Goal: Task Accomplishment & Management: Manage account settings

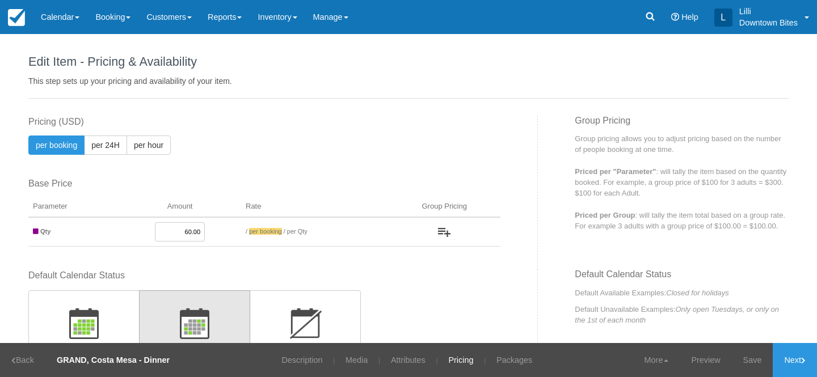
click at [67, 18] on link "Calendar" at bounding box center [60, 17] width 54 height 34
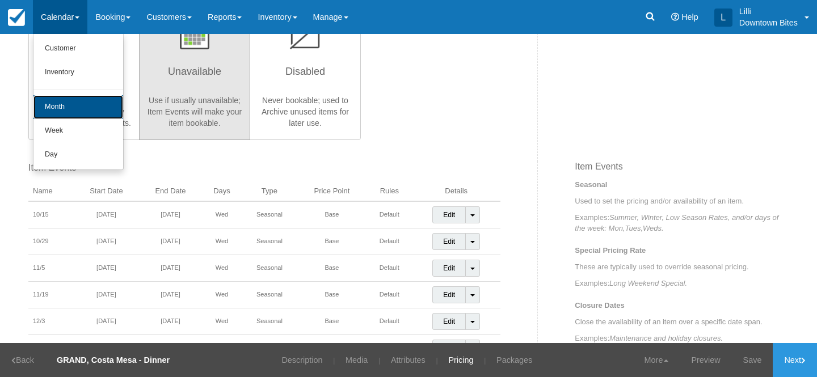
click at [79, 110] on link "Month" at bounding box center [78, 107] width 90 height 24
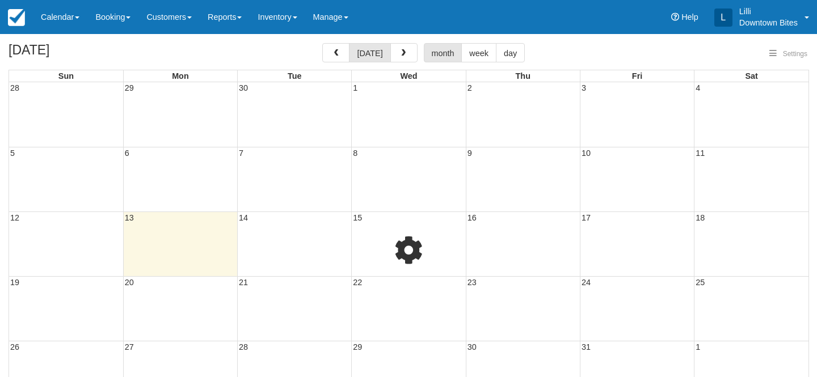
select select
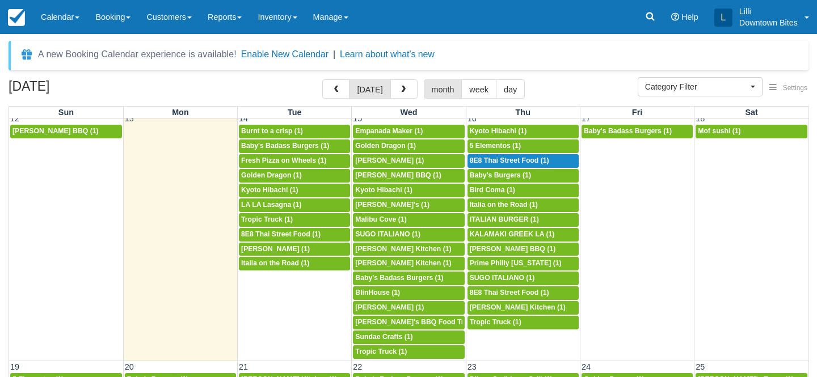
scroll to position [395, 0]
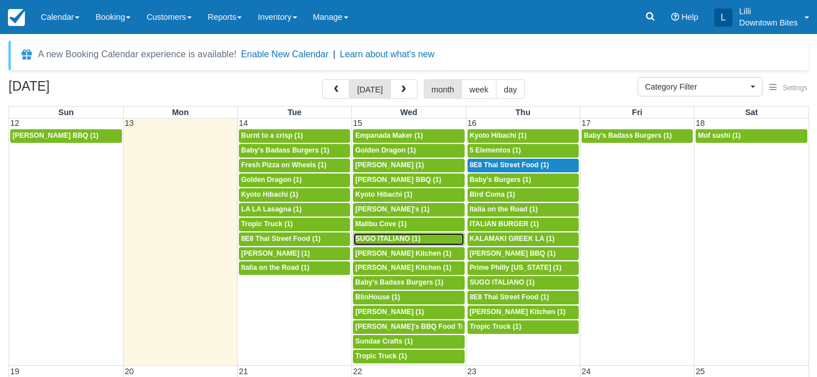
click at [407, 239] on span "SUGO ITALIANO (1)" at bounding box center [387, 239] width 65 height 8
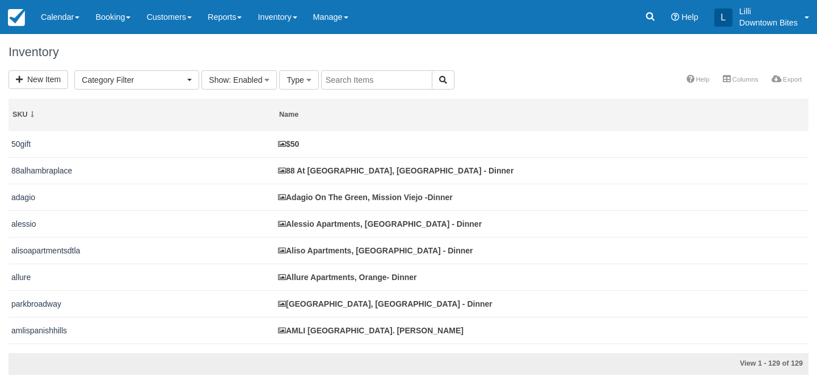
select select
click at [291, 21] on link "Inventory" at bounding box center [277, 17] width 55 height 34
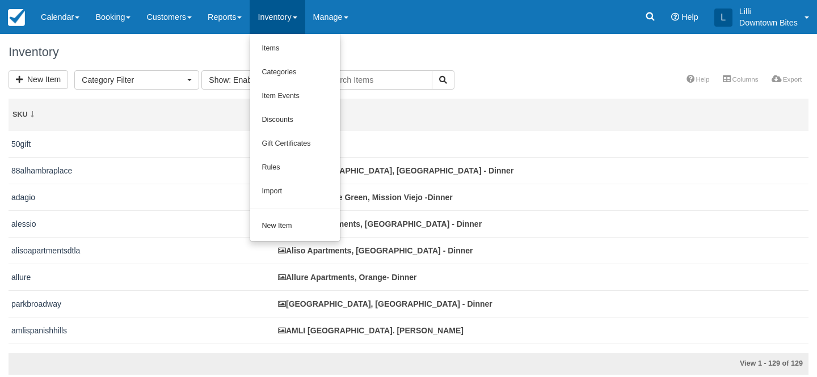
click at [363, 84] on input "text" at bounding box center [376, 79] width 111 height 19
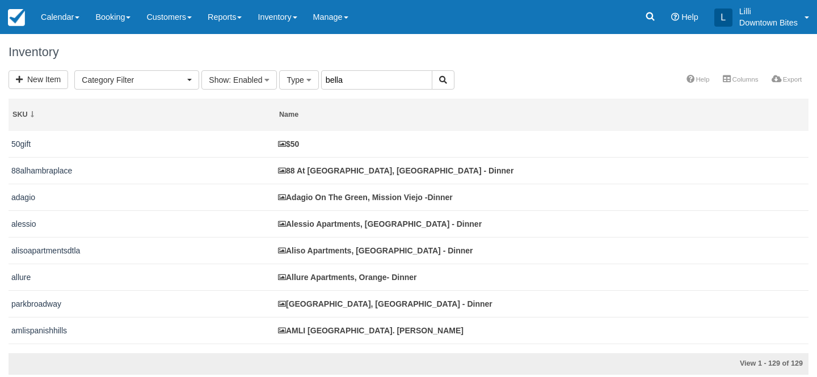
type input "bella"
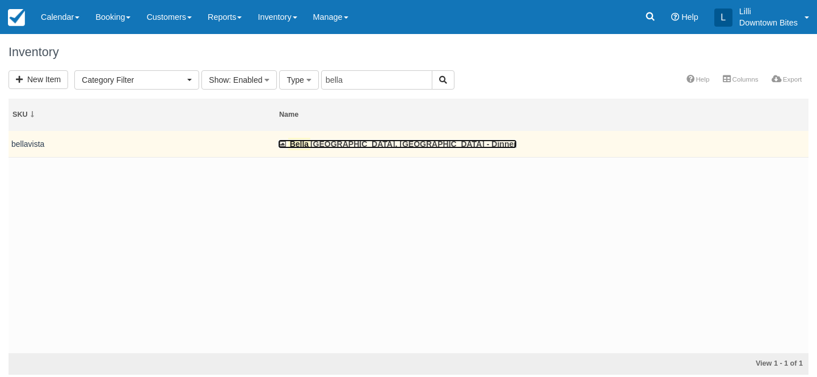
click at [342, 144] on link "Bella Vista Apartments, Woodland Hills - Dinner" at bounding box center [397, 144] width 239 height 9
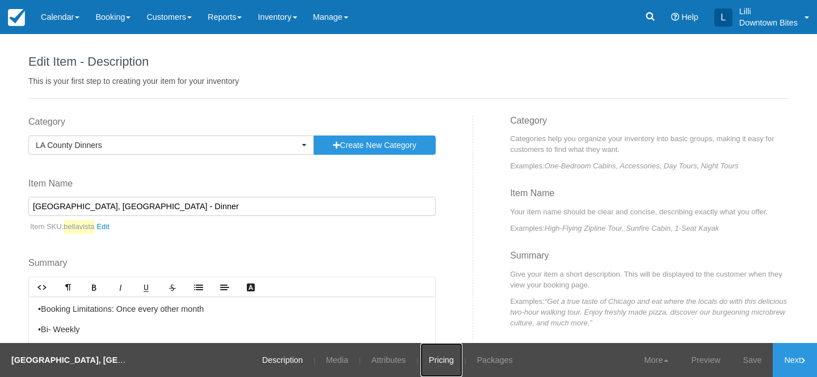
click at [431, 359] on link "Pricing" at bounding box center [441, 360] width 42 height 34
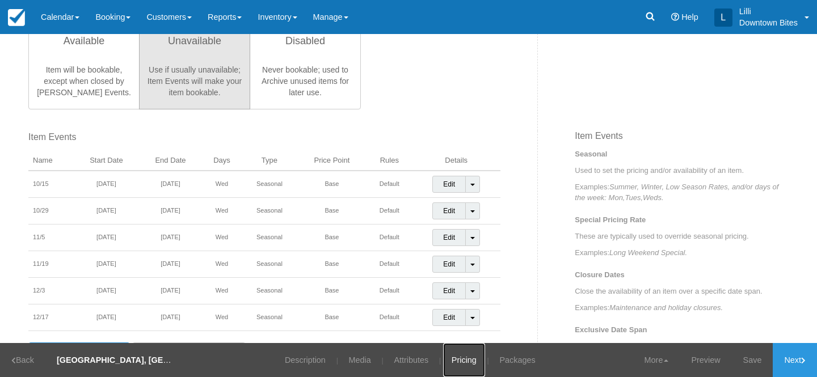
scroll to position [317, 0]
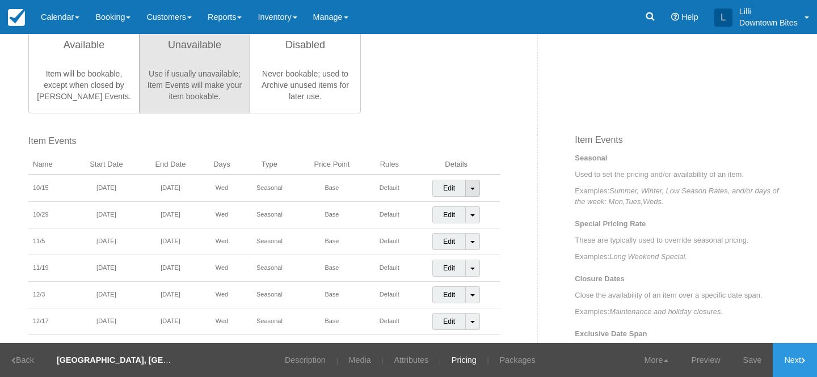
click at [474, 190] on span at bounding box center [472, 189] width 5 height 2
click at [461, 215] on link "Detach Event" at bounding box center [465, 212] width 64 height 27
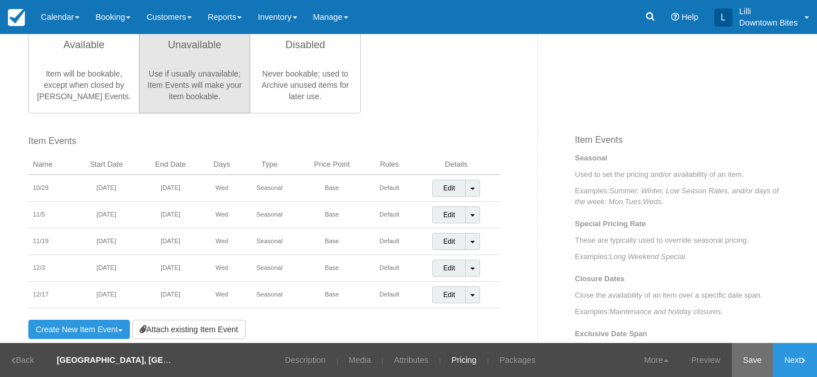
click at [745, 362] on link "Save" at bounding box center [752, 360] width 41 height 34
click at [763, 113] on div "This item is a Product Grouping Parent, which are priced based on their child i…" at bounding box center [408, 241] width 777 height 884
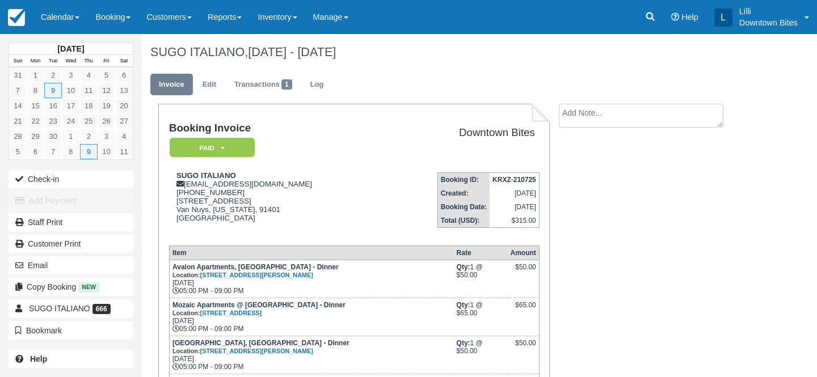
click at [571, 125] on textarea at bounding box center [641, 116] width 165 height 24
type textarea "O"
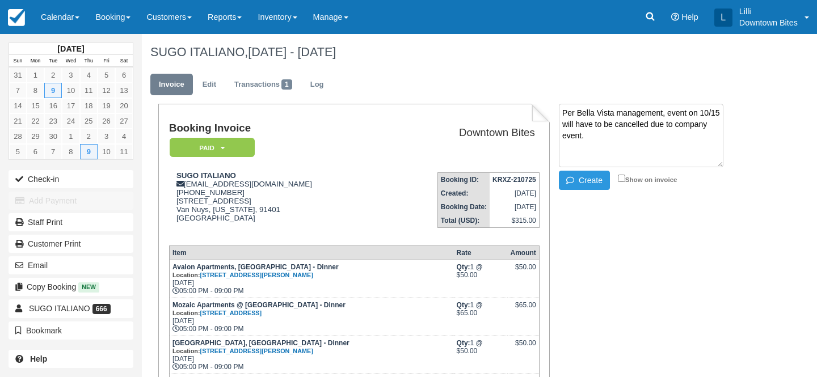
click at [671, 122] on textarea "Per Bella Vista management, event on 10/15 will have to be cancelled due to com…" at bounding box center [641, 136] width 165 height 64
click at [633, 138] on textarea "Per Bella Vista management, event on 10/15 will have to be cancelled due to las…" at bounding box center [641, 136] width 165 height 64
click at [625, 136] on textarea "Per Bella Vista management, event on 10/15 will have to be cancelled due to las…" at bounding box center [641, 136] width 165 height 64
drag, startPoint x: 626, startPoint y: 138, endPoint x: 528, endPoint y: 107, distance: 102.5
click at [528, 107] on div "Booking Invoice Paid   Pending Reserved Deposit Waiting Cancelled On Hold Downt…" at bounding box center [448, 357] width 613 height 506
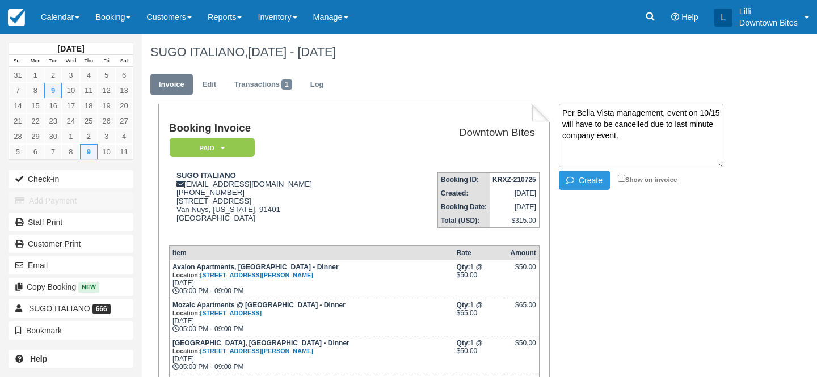
type textarea "Per Bella Vista management, event on 10/15 will have to be cancelled due to las…"
click at [621, 175] on input "Show on invoice" at bounding box center [621, 178] width 7 height 7
checkbox input "true"
click at [569, 177] on icon "button" at bounding box center [572, 180] width 12 height 8
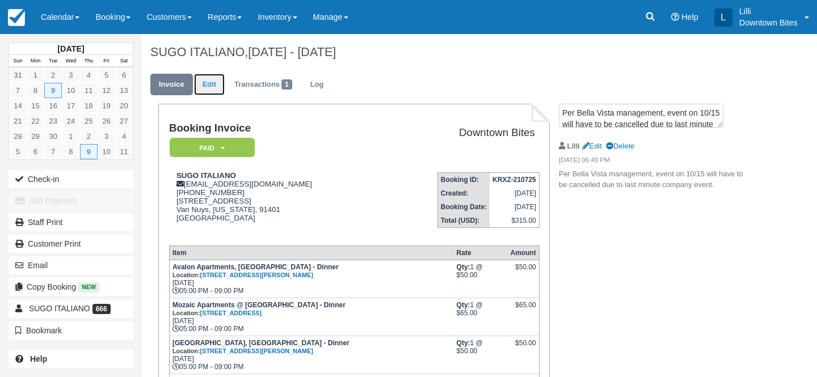
click at [208, 85] on link "Edit" at bounding box center [209, 85] width 31 height 22
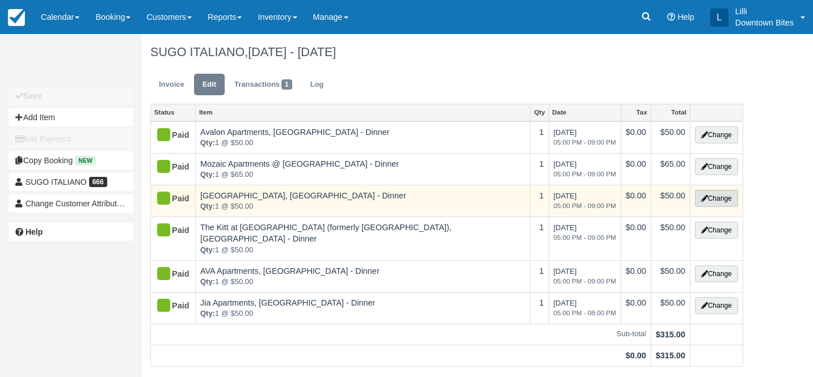
click at [719, 202] on button "Change" at bounding box center [716, 198] width 43 height 17
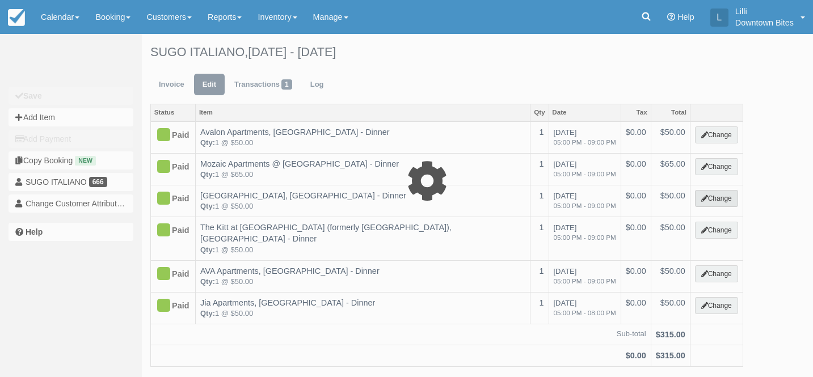
select select "2"
type input "50.00"
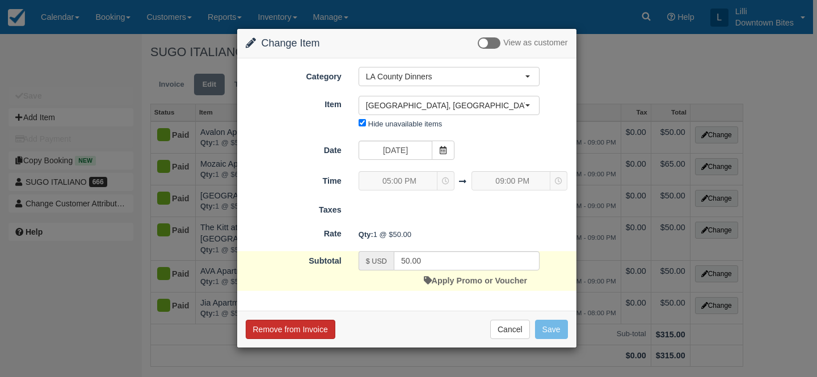
click at [301, 328] on button "Remove from Invoice" at bounding box center [291, 329] width 90 height 19
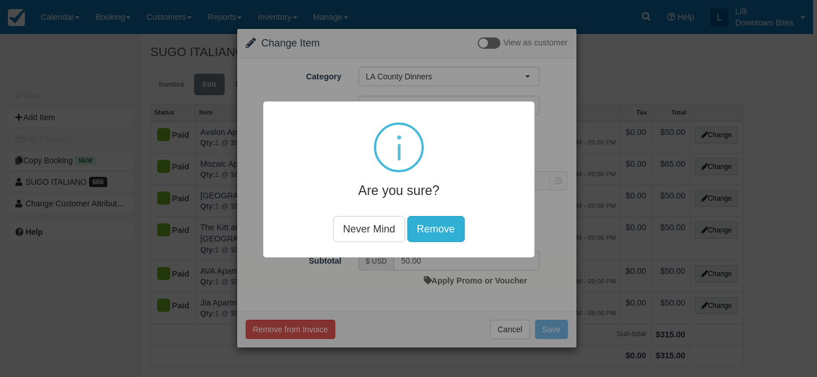
click at [456, 225] on button "Remove" at bounding box center [435, 229] width 57 height 26
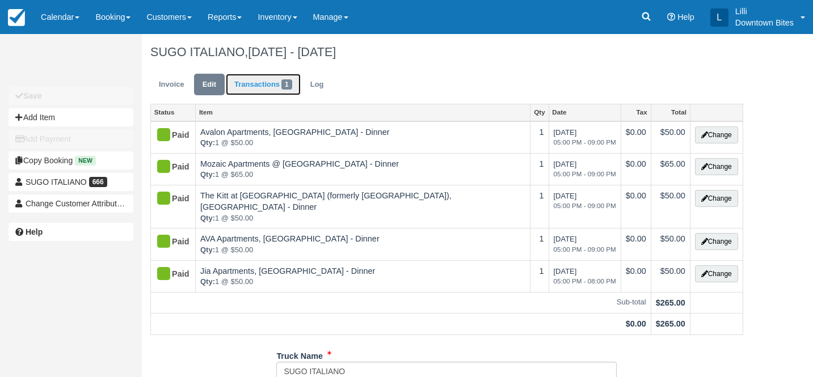
click at [264, 77] on link "Transactions 1" at bounding box center [263, 85] width 75 height 22
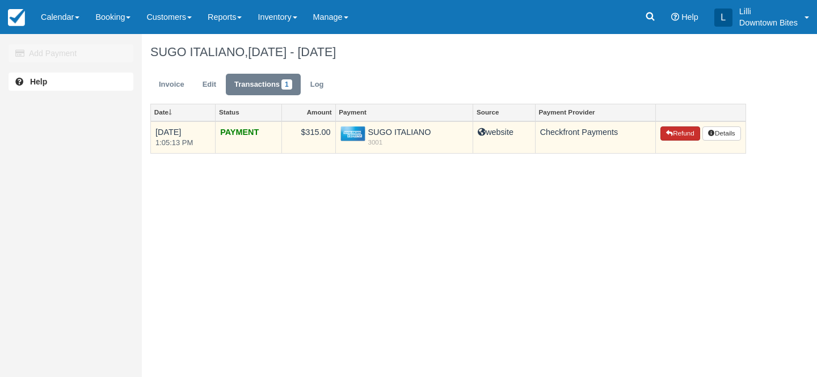
click at [689, 128] on button "Refund" at bounding box center [680, 134] width 40 height 15
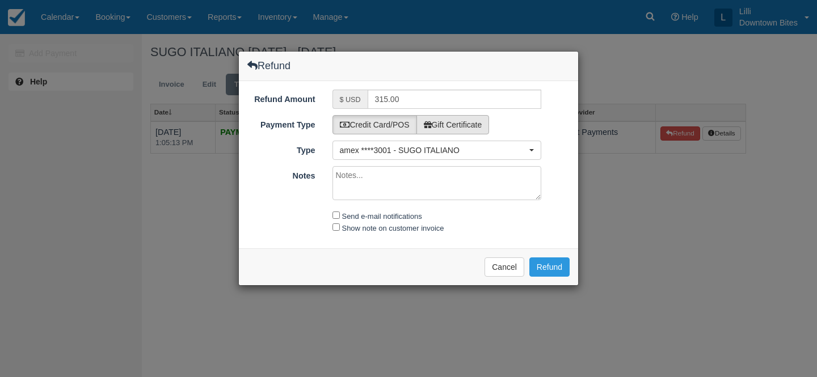
click at [445, 126] on label "Gift Certificate" at bounding box center [452, 124] width 73 height 19
radio input "true"
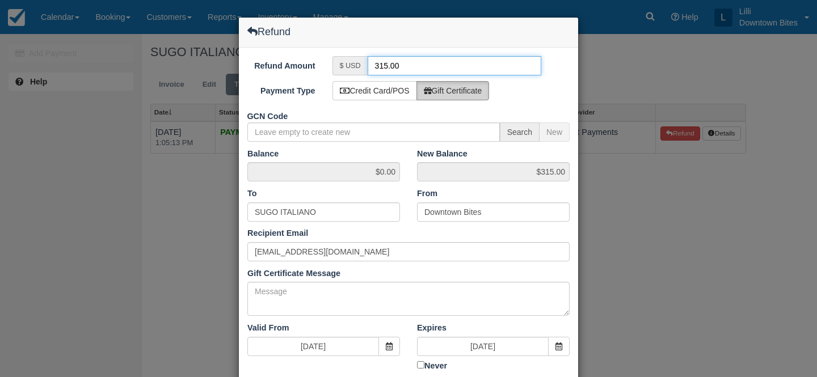
click at [384, 65] on input "315.00" at bounding box center [455, 65] width 174 height 19
type input "50.00"
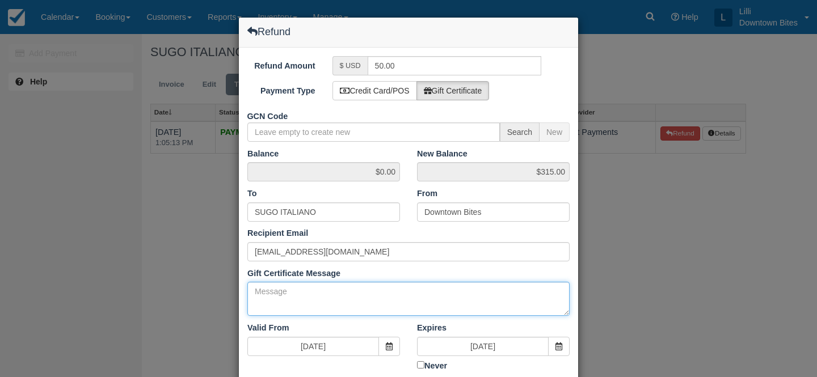
click at [313, 308] on textarea "Gift Certificate Message" at bounding box center [408, 299] width 322 height 34
paste textarea "Per Bella Vista management, event on 10/15 will have to be cancelled due to las…"
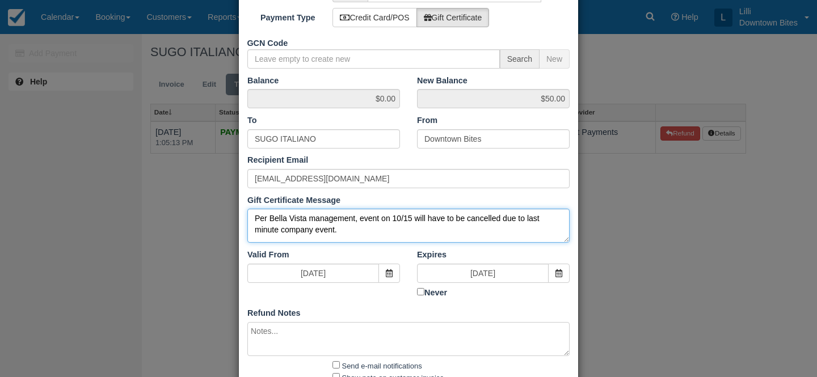
scroll to position [148, 0]
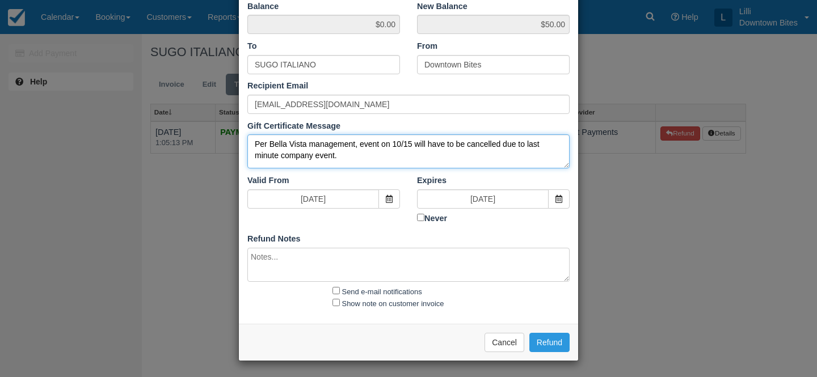
type textarea "Per Bella Vista management, event on 10/15 will have to be cancelled due to las…"
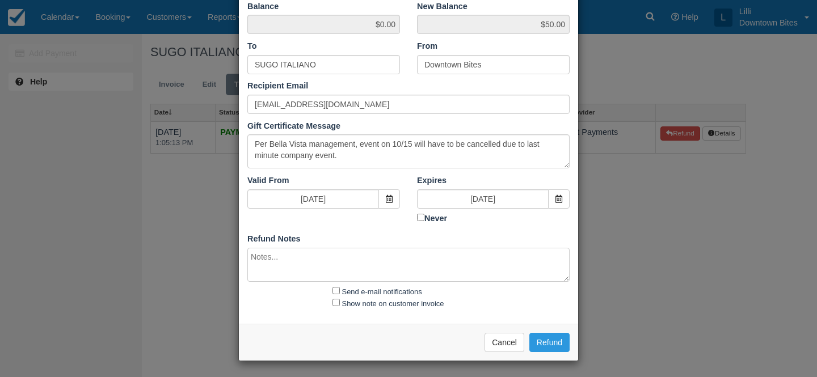
click at [292, 259] on textarea at bounding box center [408, 265] width 322 height 34
paste textarea "Per Bella Vista management, event on 10/15 will have to be cancelled due to las…"
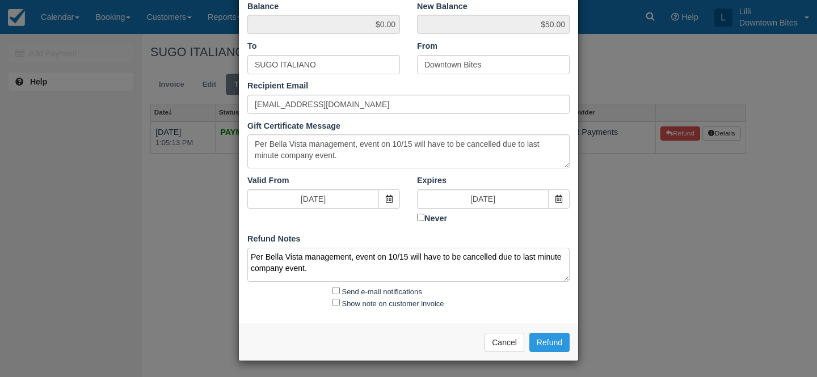
type textarea "Per Bella Vista management, event on 10/15 will have to be cancelled due to las…"
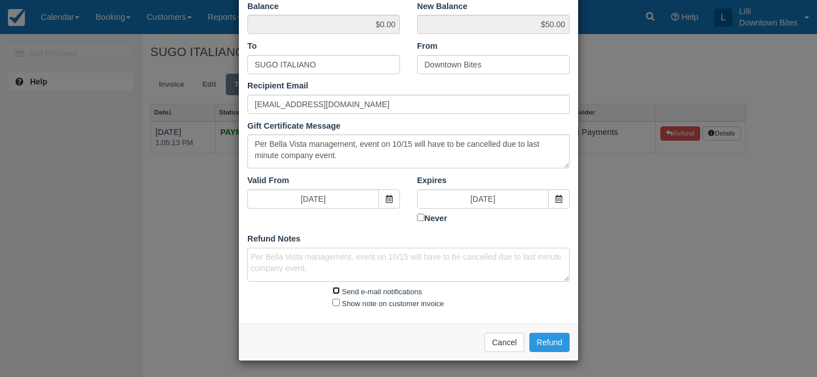
click at [335, 289] on input "Send e-mail notifications" at bounding box center [336, 290] width 7 height 7
checkbox input "true"
click at [335, 301] on input "Show note on customer invoice" at bounding box center [336, 302] width 7 height 7
checkbox input "true"
click at [560, 341] on button "Refund" at bounding box center [549, 342] width 40 height 19
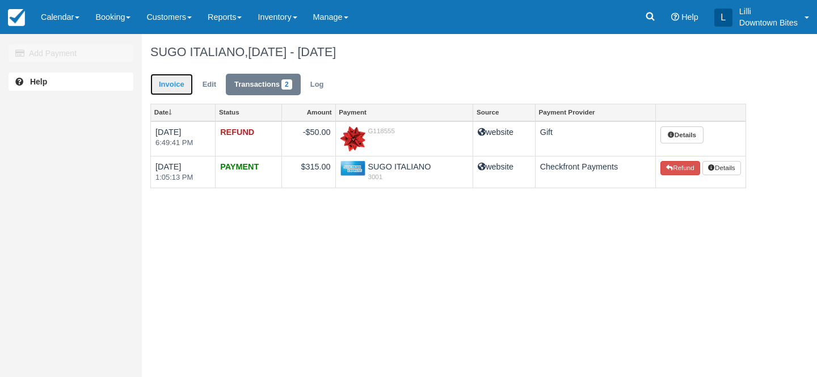
click at [168, 86] on link "Invoice" at bounding box center [171, 85] width 43 height 22
